Goal: Information Seeking & Learning: Learn about a topic

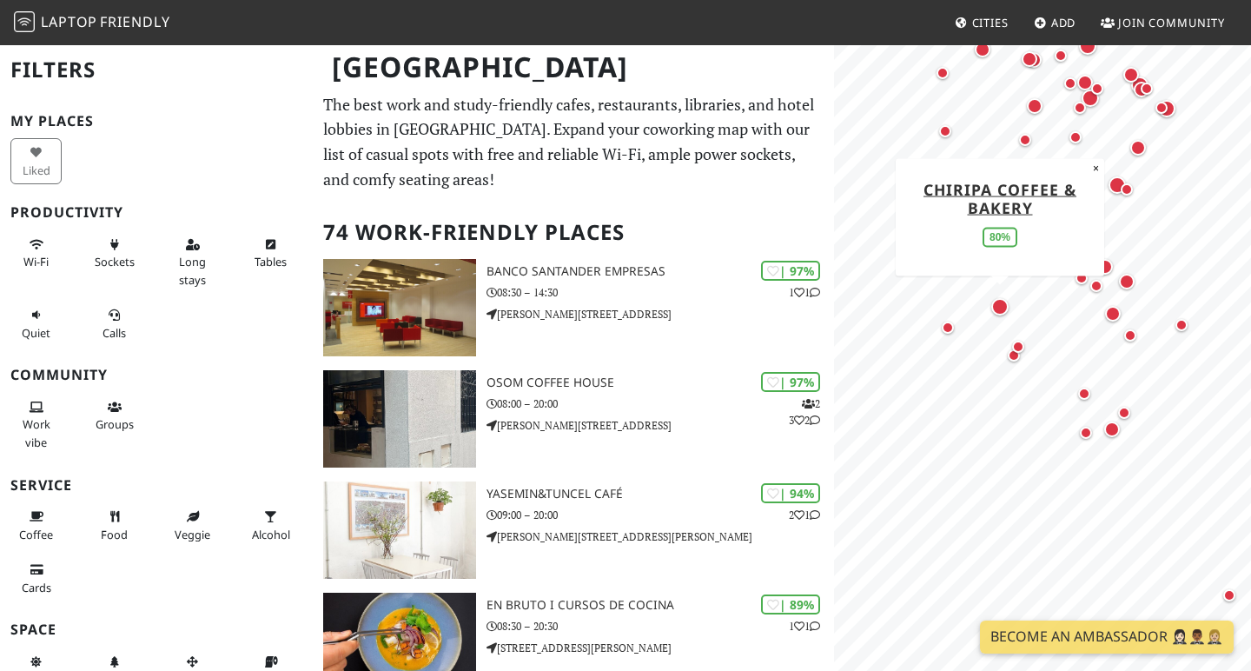
click at [1002, 307] on div "Map marker" at bounding box center [999, 306] width 17 height 17
click at [1099, 169] on div "Map marker" at bounding box center [1095, 170] width 12 height 12
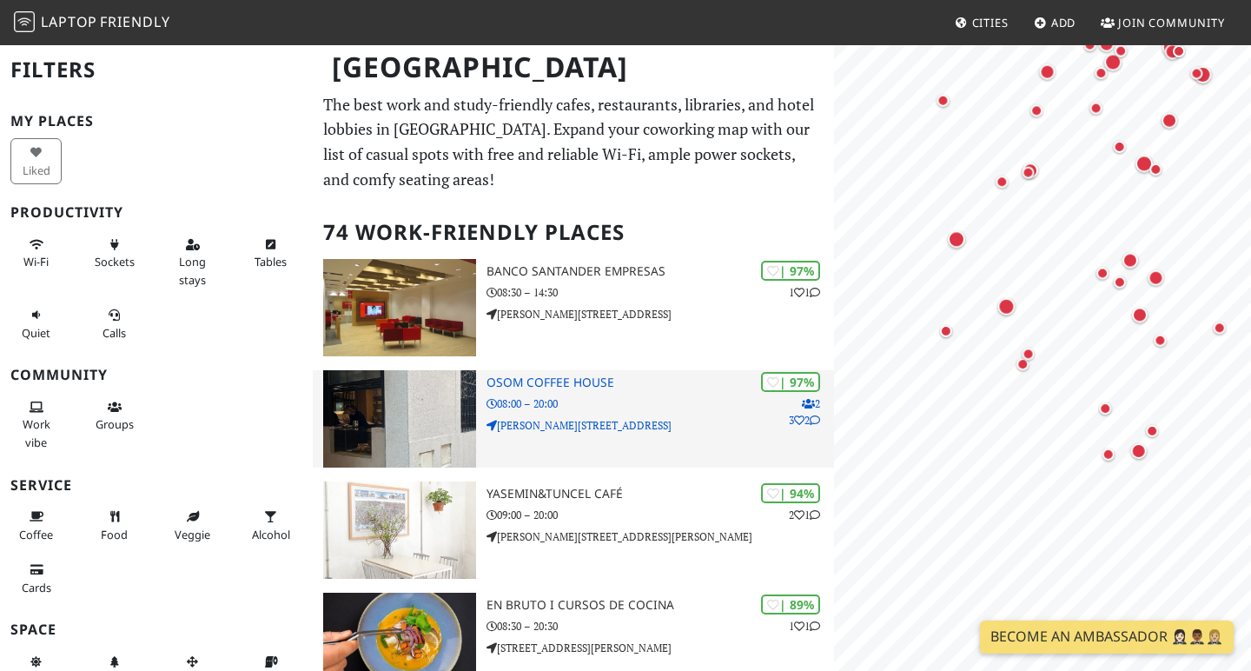
click at [375, 460] on img at bounding box center [399, 418] width 153 height 97
click at [392, 427] on img at bounding box center [399, 418] width 153 height 97
click at [633, 400] on p "08:00 – 20:00" at bounding box center [659, 403] width 347 height 17
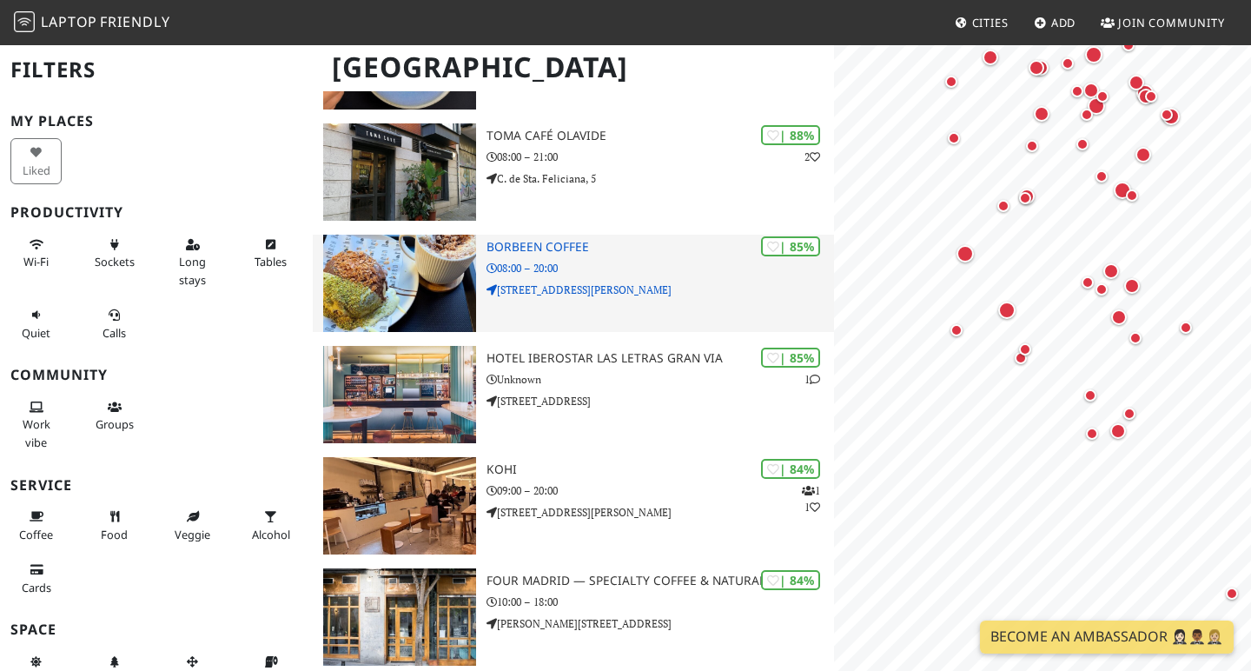
scroll to position [583, 0]
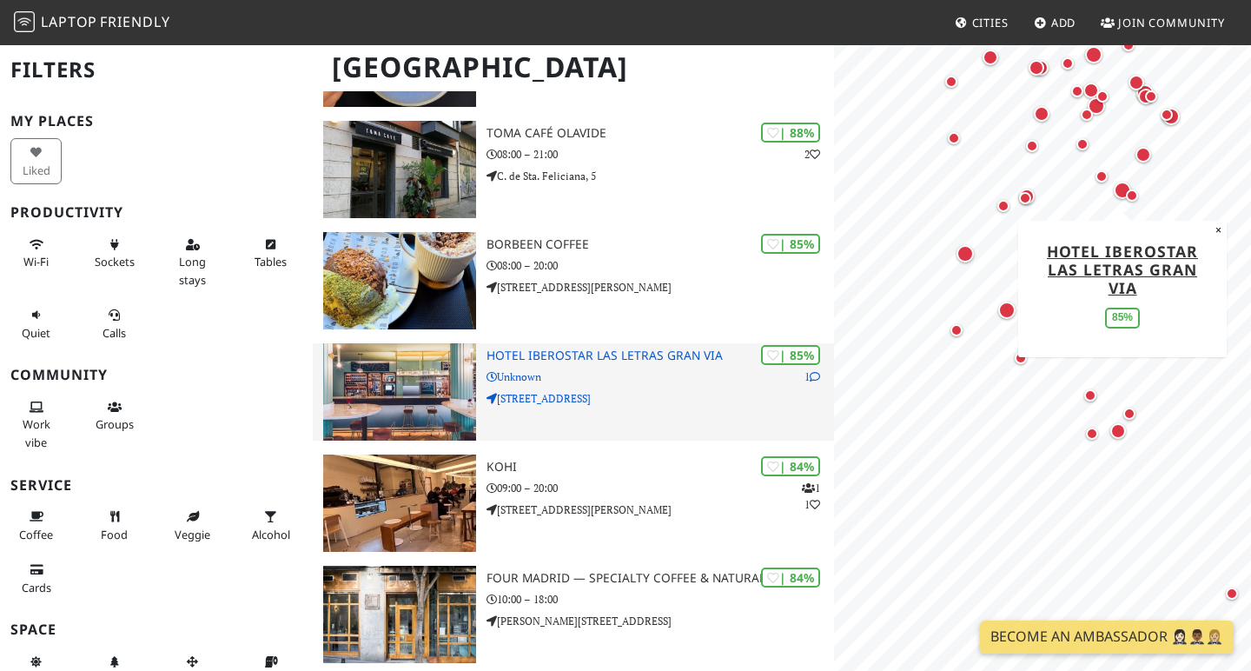
click at [528, 348] on h3 "Hotel Iberostar Las Letras Gran Via" at bounding box center [659, 355] width 347 height 15
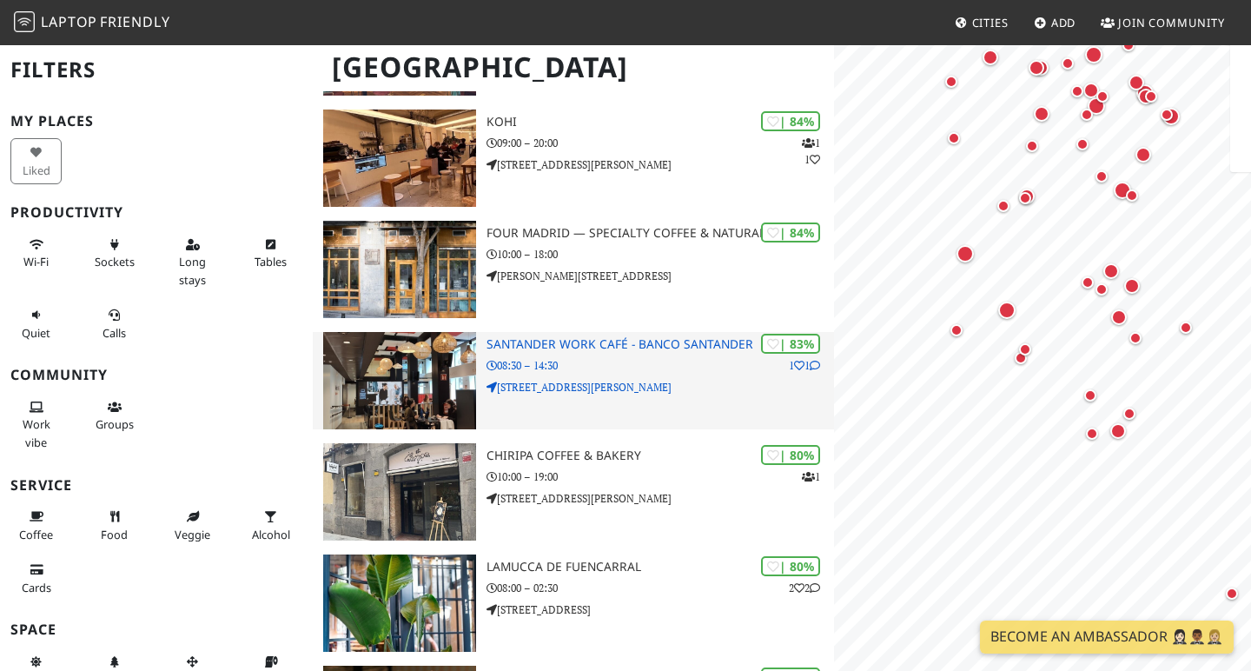
scroll to position [0, 0]
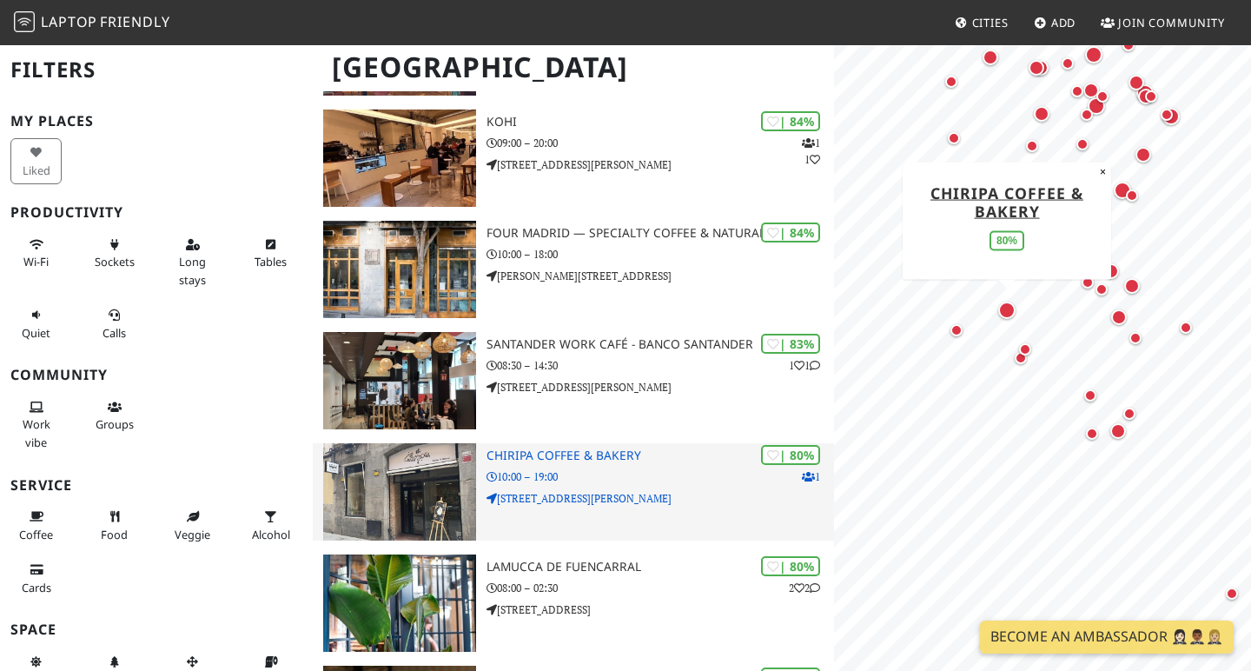
click at [495, 455] on h3 "Chiripa Coffee & Bakery" at bounding box center [659, 455] width 347 height 15
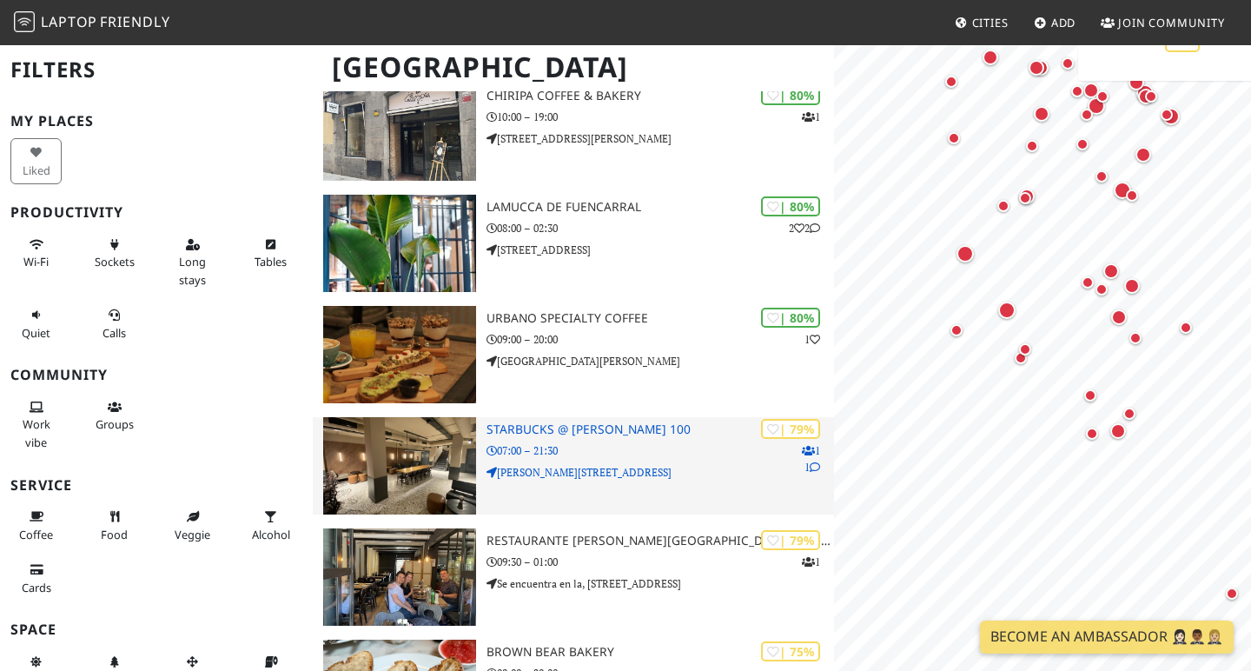
scroll to position [1352, 0]
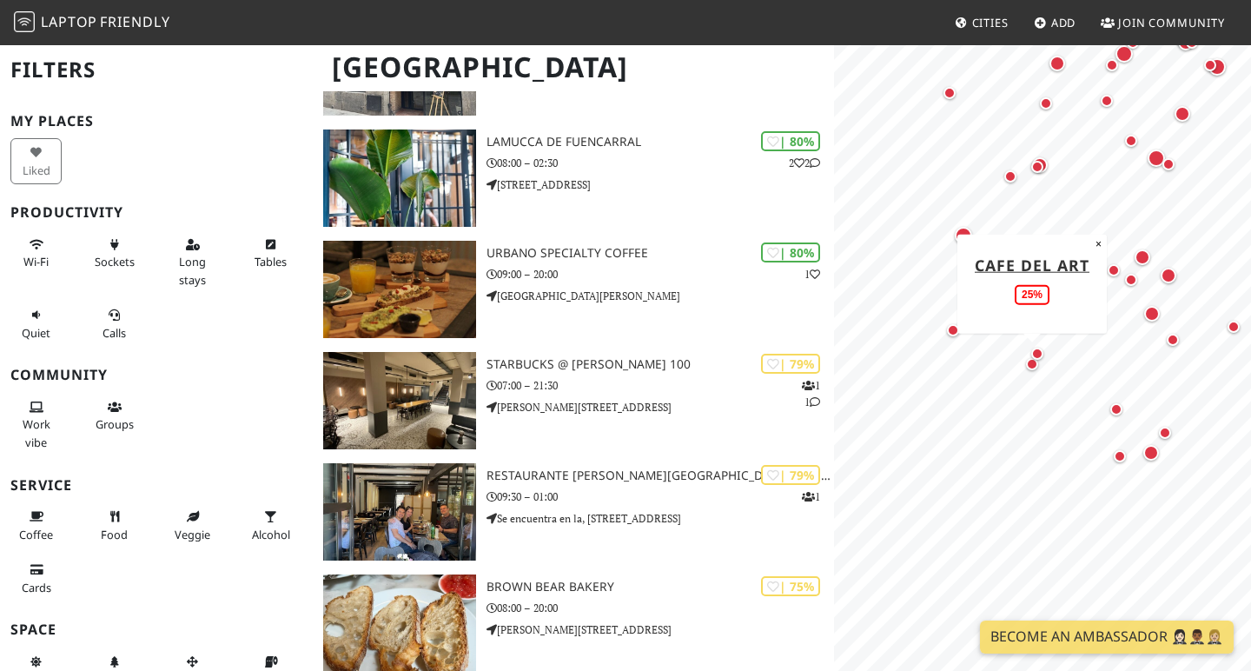
click at [1027, 370] on div "Map marker" at bounding box center [1032, 364] width 21 height 21
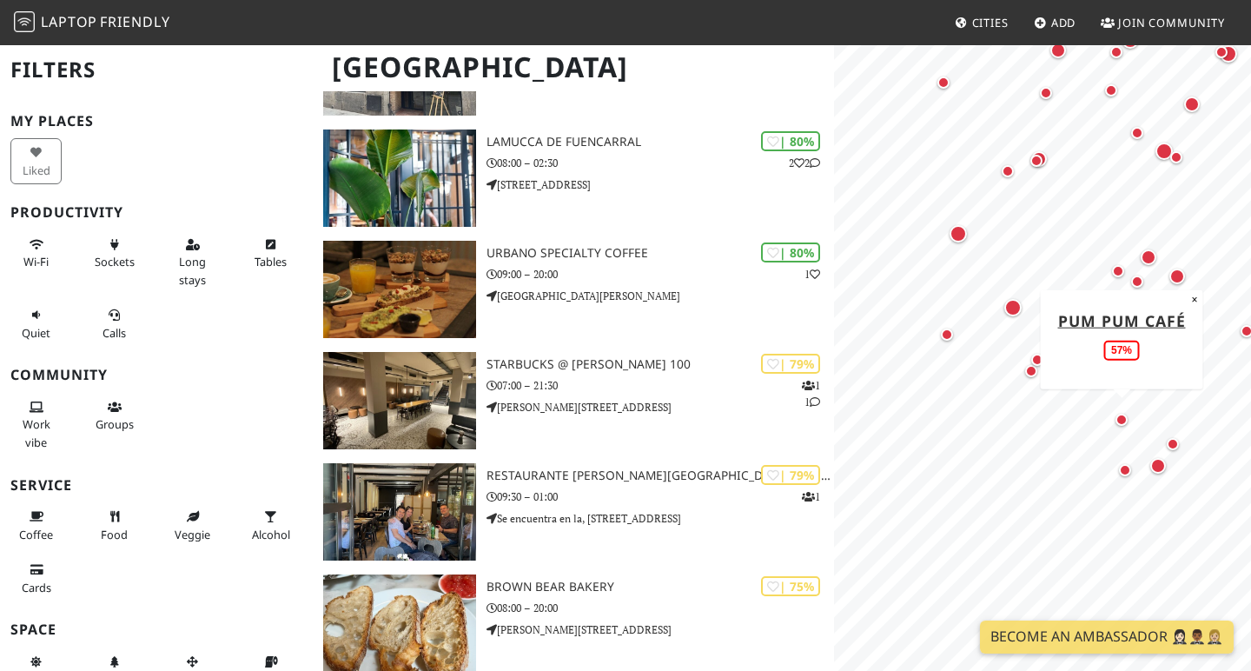
click at [1126, 417] on div "Map marker" at bounding box center [1121, 419] width 12 height 12
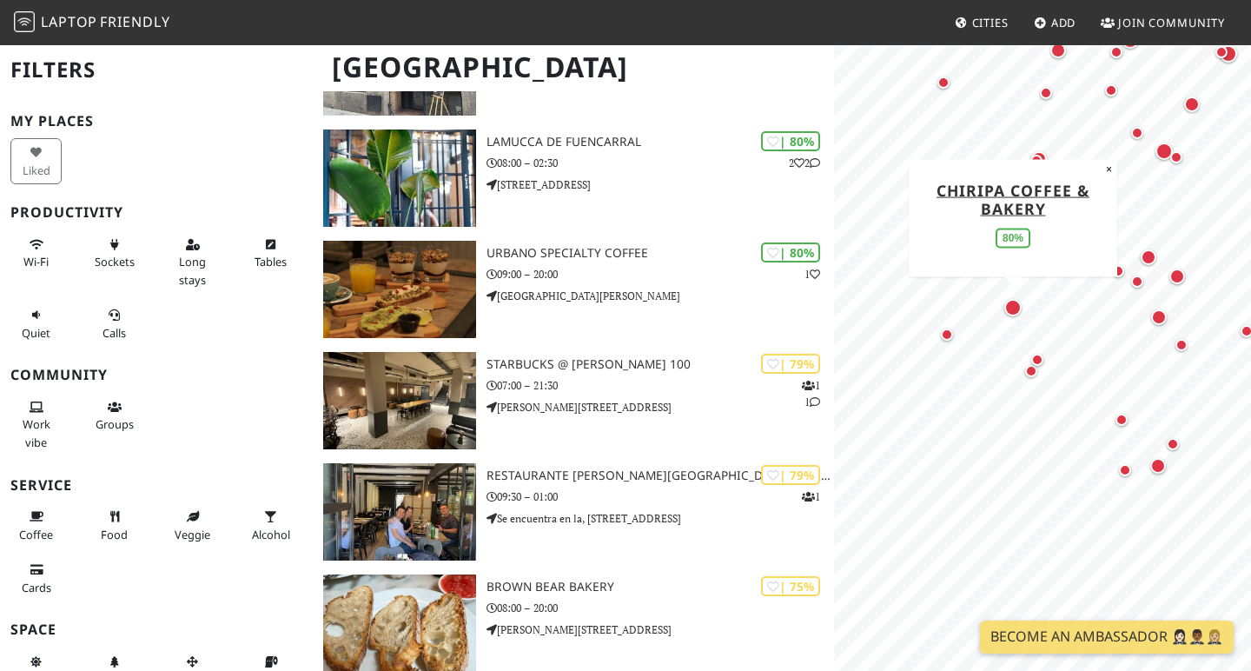
click at [1006, 305] on div "Map marker" at bounding box center [1012, 307] width 17 height 17
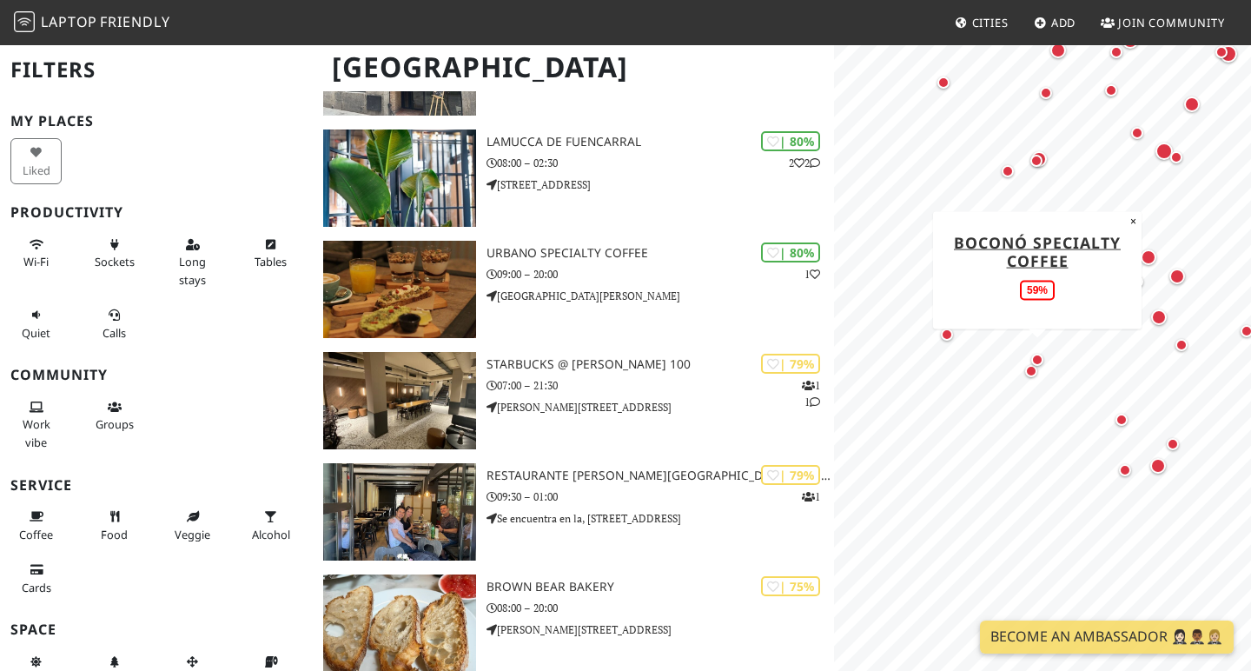
click at [1041, 357] on div "Map marker" at bounding box center [1037, 360] width 12 height 12
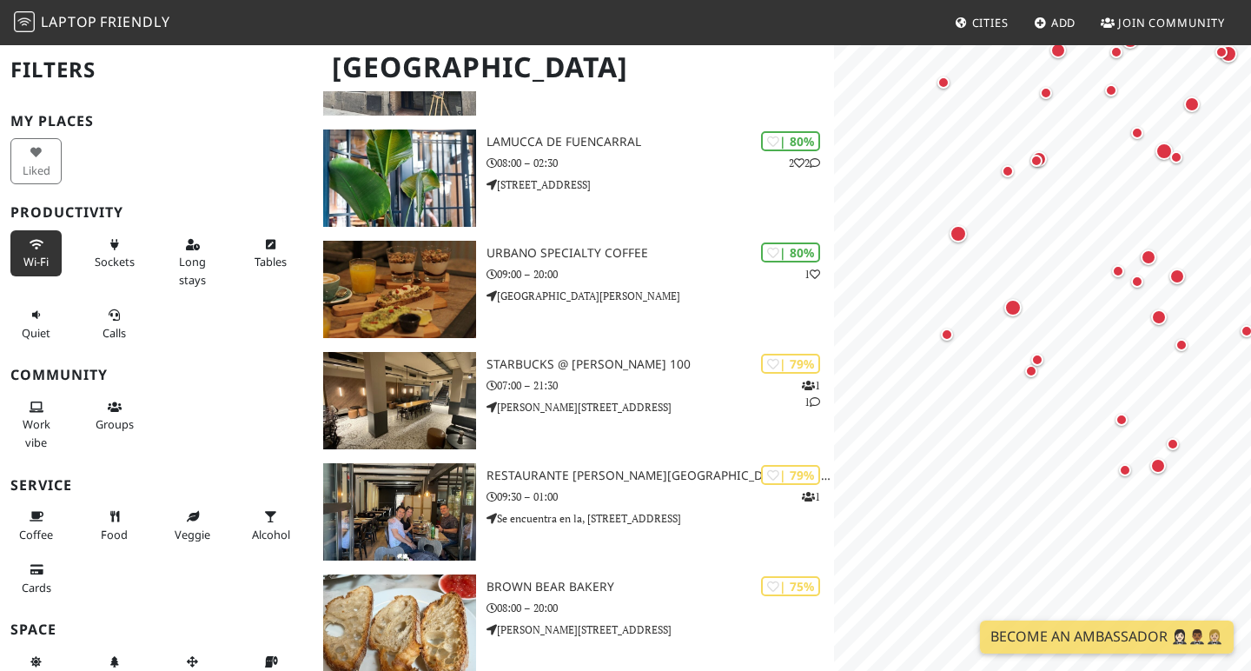
click at [38, 244] on icon at bounding box center [37, 245] width 14 height 11
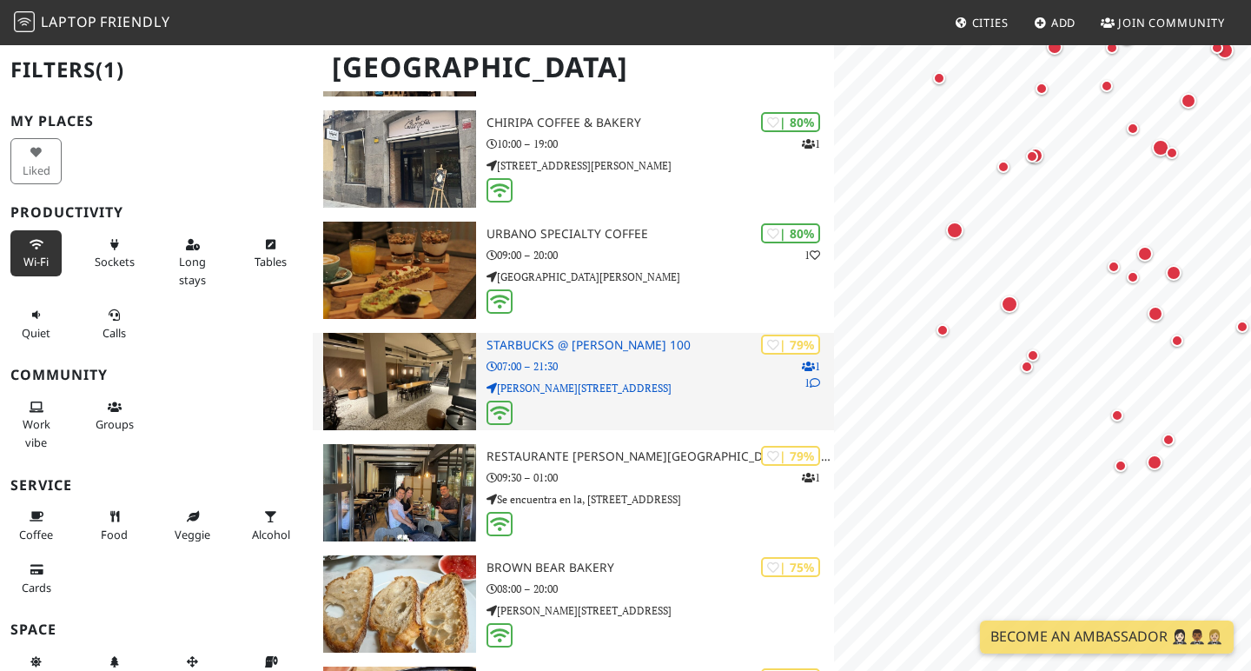
scroll to position [1261, 0]
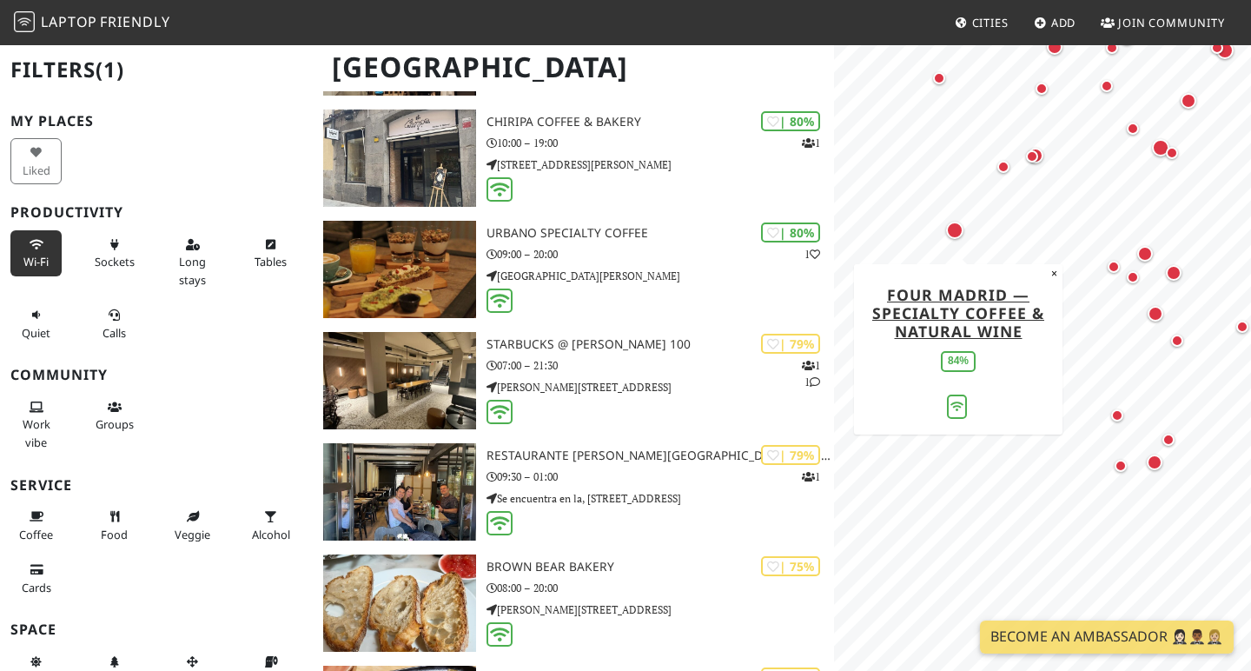
click at [956, 229] on div "Map marker" at bounding box center [954, 230] width 17 height 17
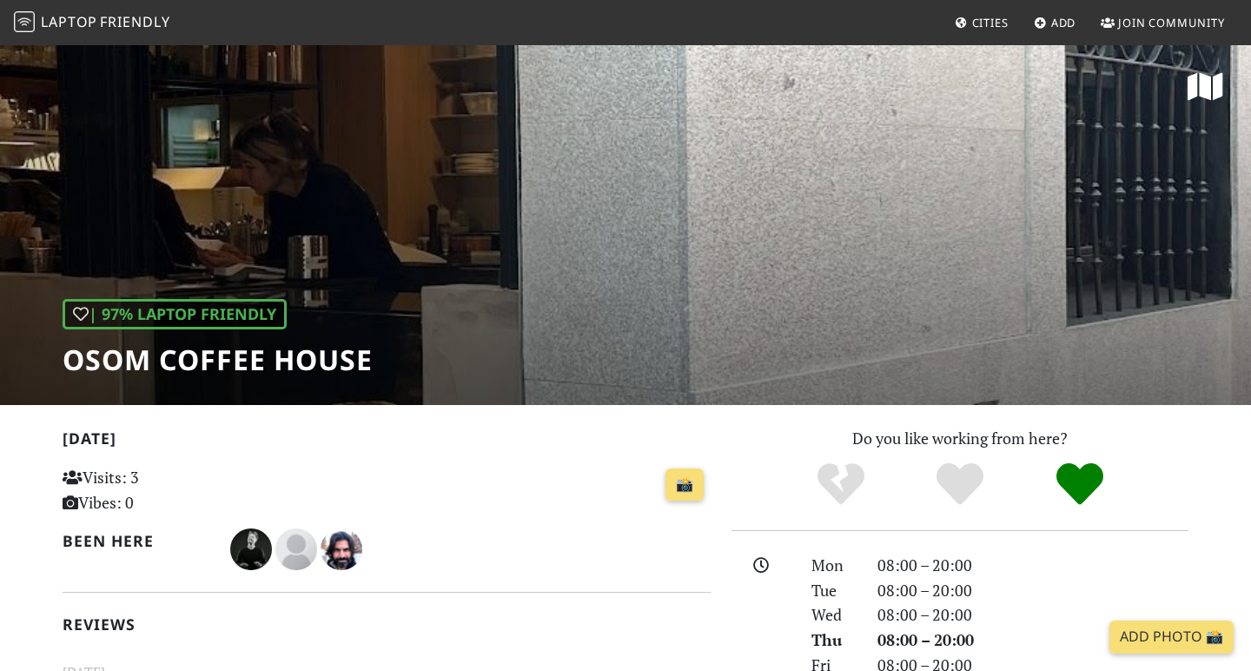
scroll to position [3, 0]
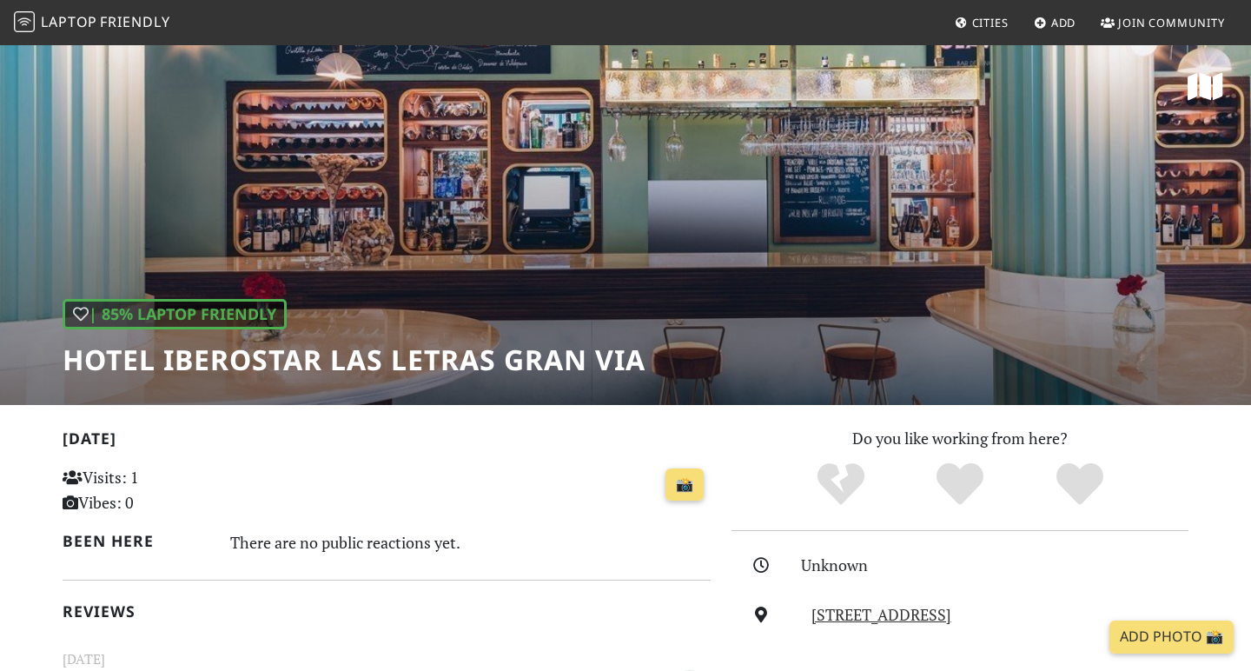
scroll to position [856, 0]
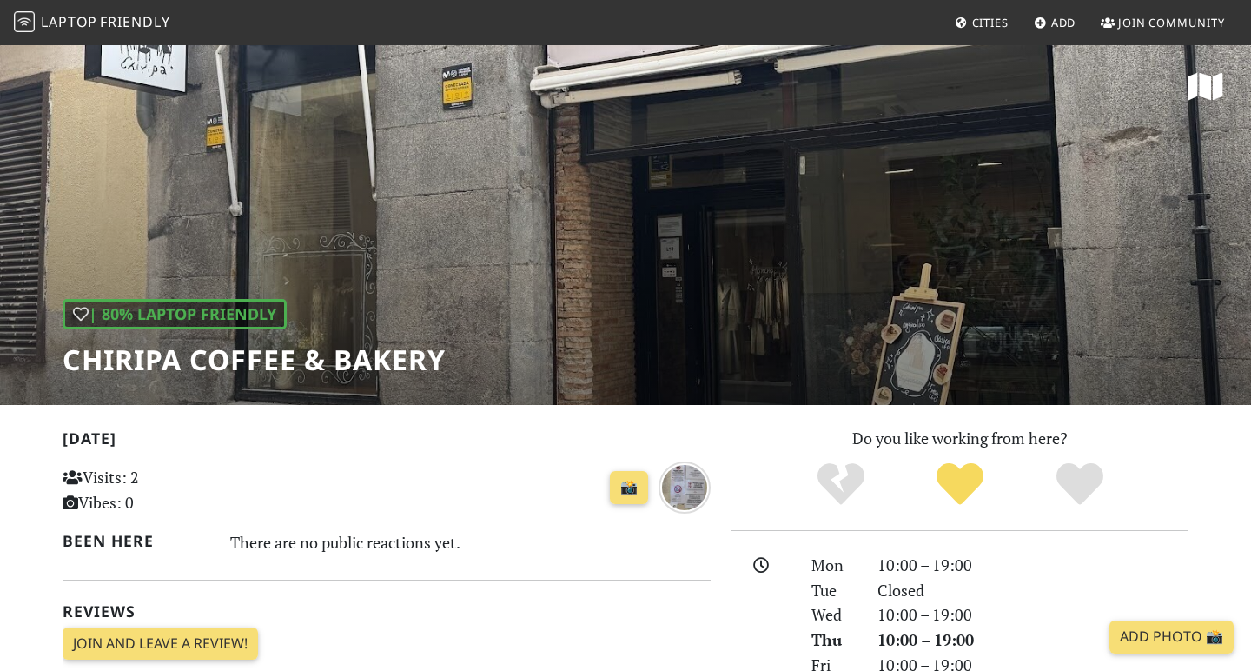
scroll to position [473, 0]
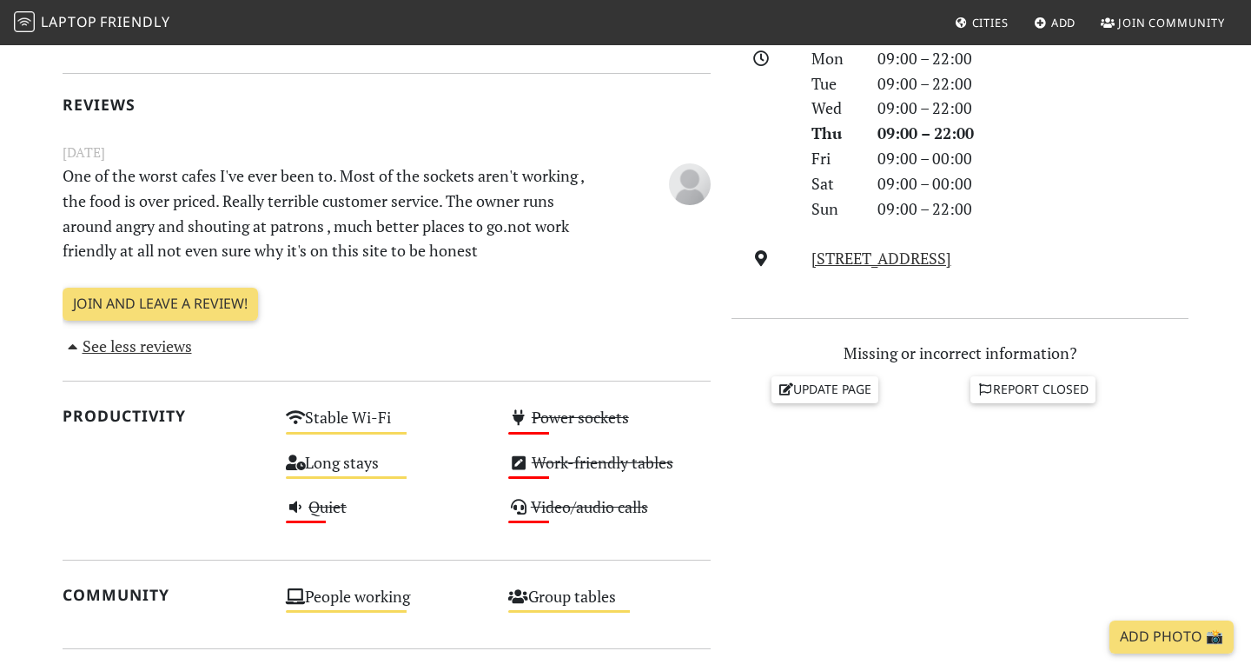
scroll to position [592, 0]
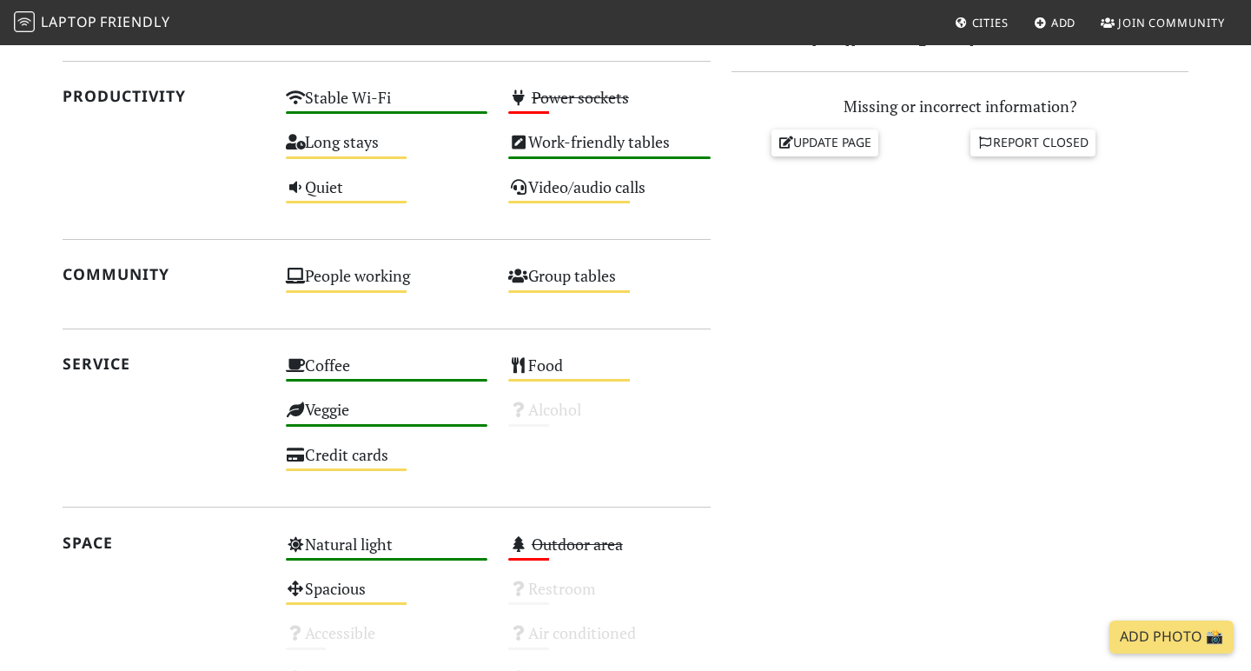
scroll to position [606, 0]
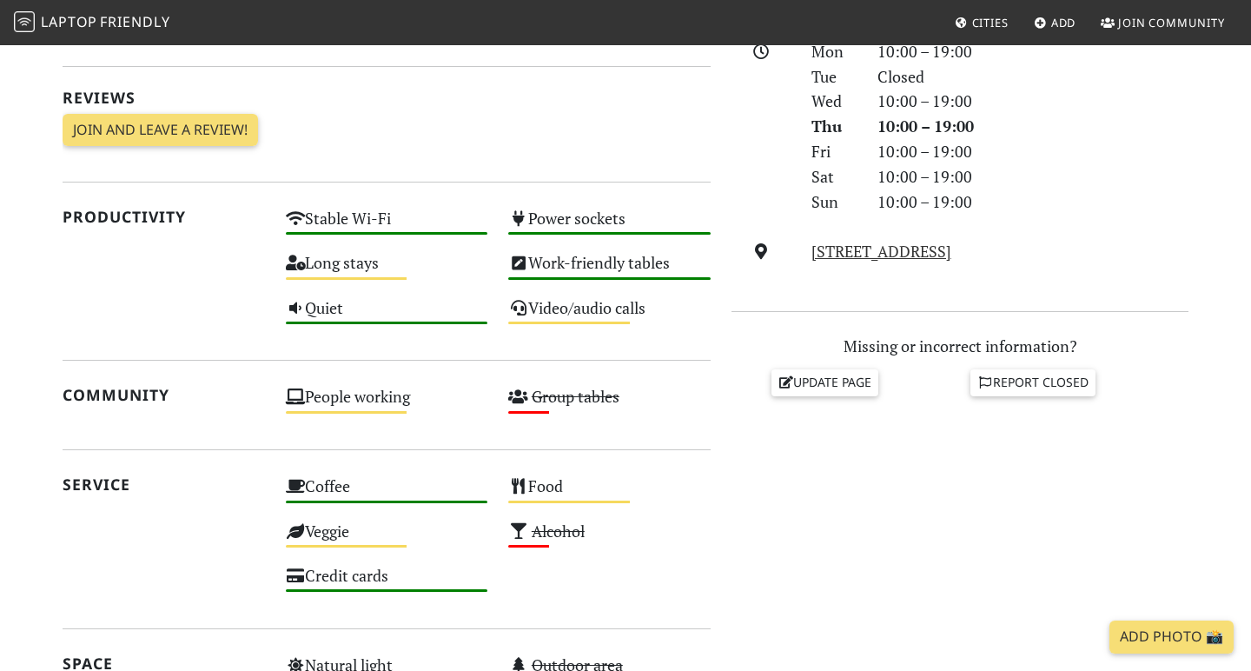
scroll to position [268, 0]
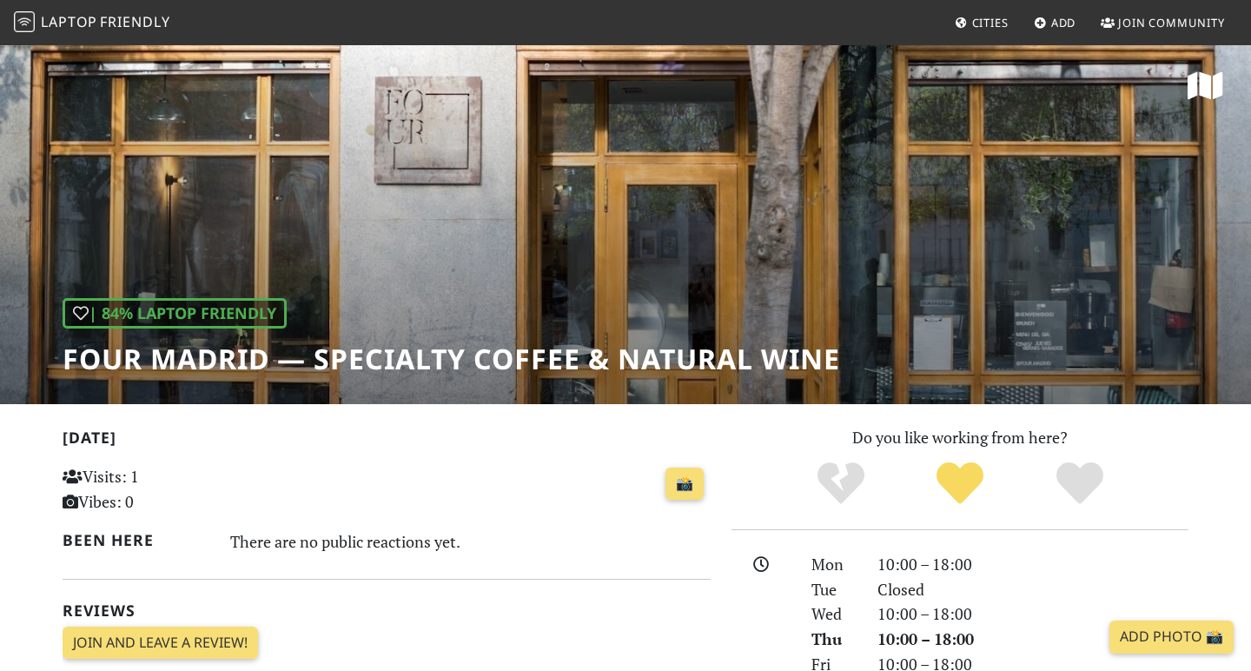
scroll to position [679, 0]
